Goal: Transaction & Acquisition: Purchase product/service

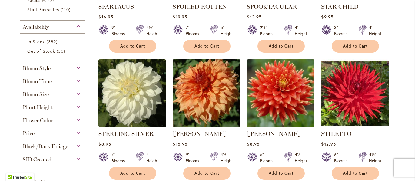
scroll to position [220, 0]
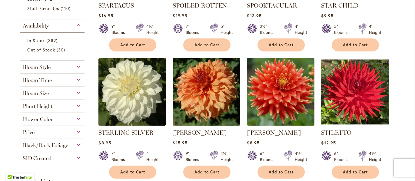
click at [75, 97] on div "Bloom Size" at bounding box center [52, 92] width 65 height 10
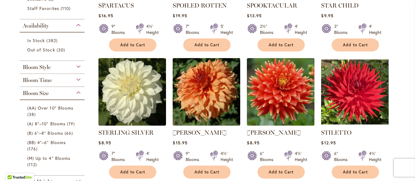
scroll to position [342, 0]
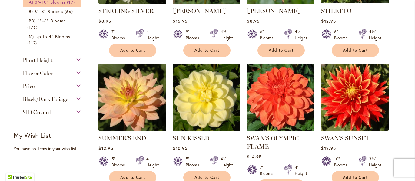
click at [59, 5] on span "(A) 8"–10" Blooms" at bounding box center [46, 2] width 38 height 6
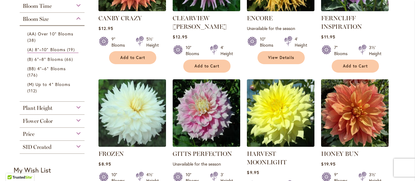
scroll to position [152, 0]
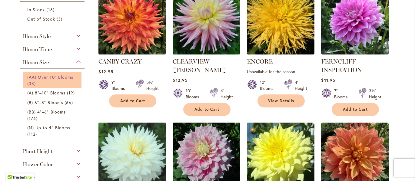
click at [39, 87] on link "(AA) Over 10" Blooms 38 items" at bounding box center [52, 80] width 51 height 13
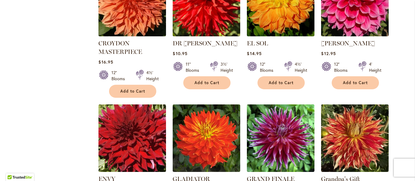
scroll to position [243, 0]
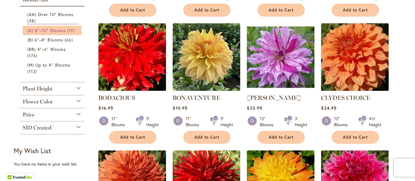
click at [44, 33] on span "(A) 8"–10" Blooms" at bounding box center [46, 31] width 38 height 6
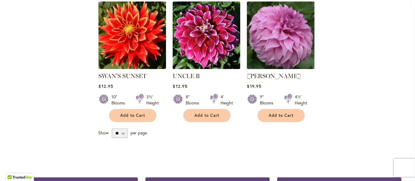
scroll to position [698, 0]
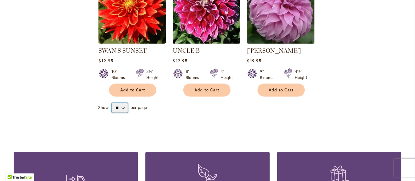
click at [121, 113] on select "** ** ** **" at bounding box center [120, 108] width 16 height 10
select select "**"
click at [112, 113] on select "** ** ** **" at bounding box center [120, 108] width 16 height 10
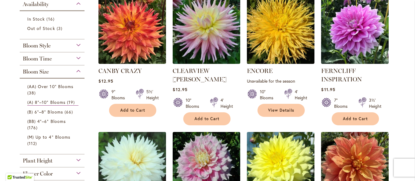
scroll to position [182, 0]
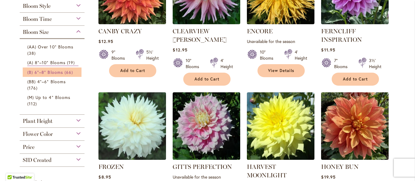
click at [53, 75] on span "(B) 6"–8" Blooms" at bounding box center [45, 72] width 36 height 6
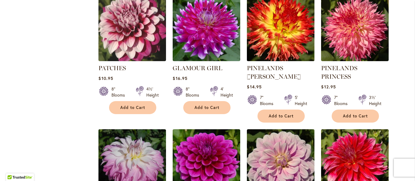
scroll to position [1759, 0]
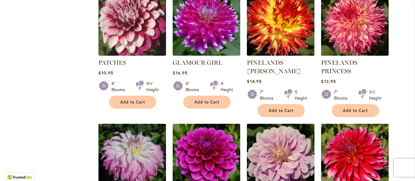
click at [283, 57] on img at bounding box center [281, 21] width 71 height 71
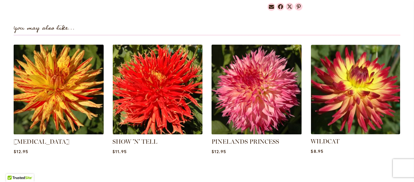
scroll to position [425, 0]
